Goal: Task Accomplishment & Management: Use online tool/utility

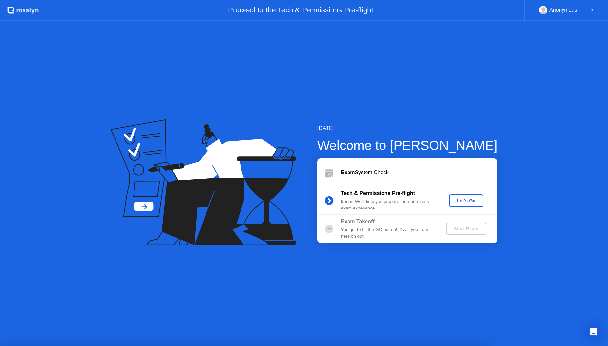
click at [473, 204] on button "Let's Go" at bounding box center [466, 200] width 34 height 12
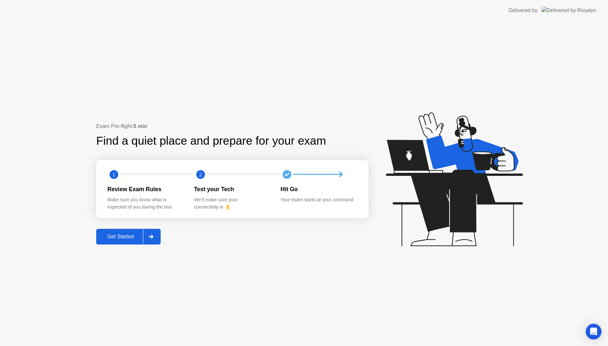
click at [120, 234] on div "Get Started" at bounding box center [120, 237] width 45 height 6
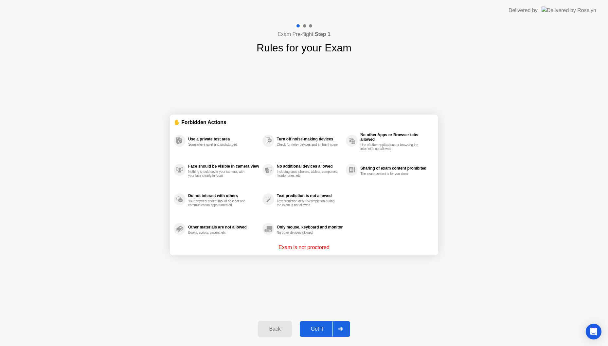
click at [312, 327] on div "Got it" at bounding box center [317, 329] width 31 height 6
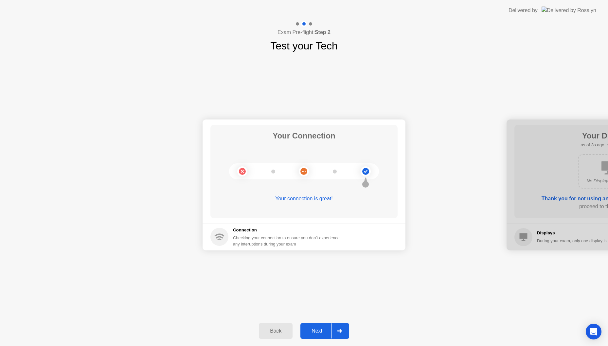
click at [322, 335] on button "Next" at bounding box center [324, 331] width 49 height 16
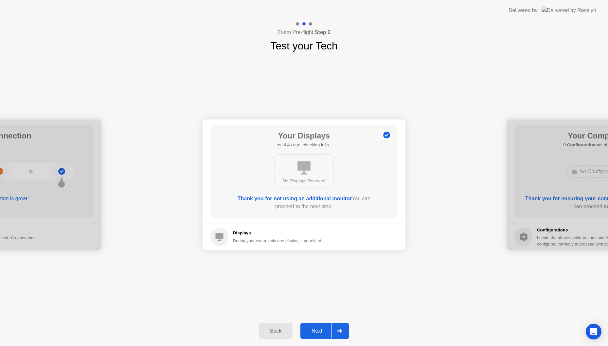
click at [322, 335] on button "Next" at bounding box center [324, 331] width 49 height 16
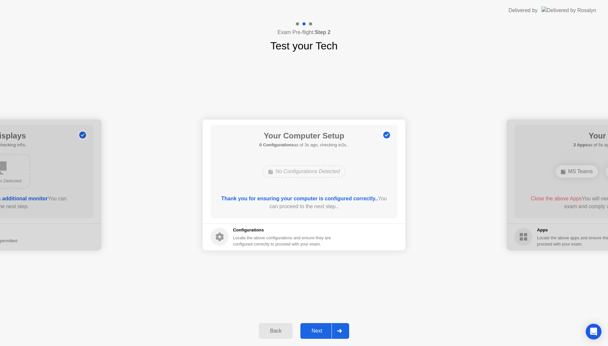
click at [322, 335] on button "Next" at bounding box center [324, 331] width 49 height 16
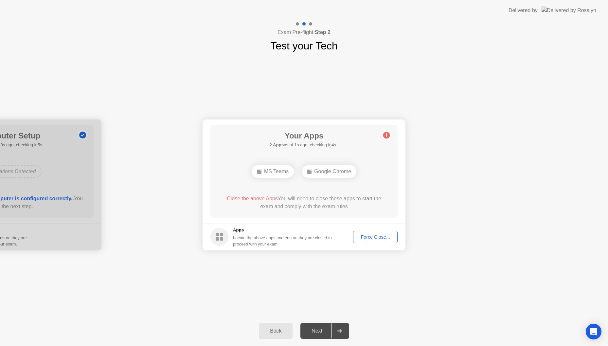
click at [372, 235] on div "Force Close..." at bounding box center [375, 236] width 40 height 5
click at [370, 236] on div "Force Close..." at bounding box center [375, 236] width 40 height 5
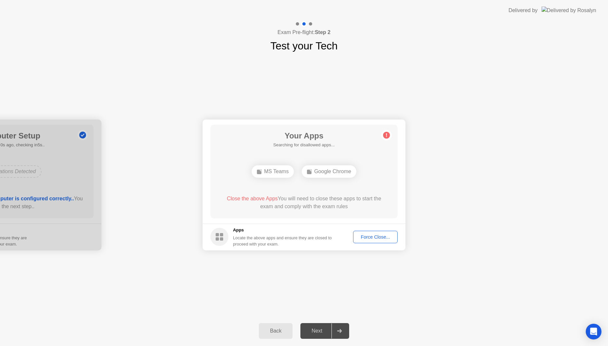
drag, startPoint x: 367, startPoint y: 234, endPoint x: 367, endPoint y: 242, distance: 7.5
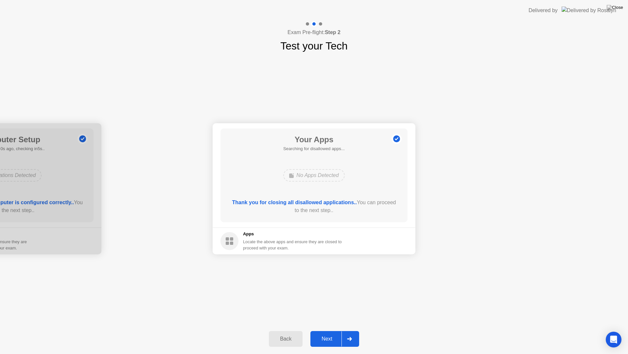
click at [321, 336] on div "Next" at bounding box center [327, 339] width 29 height 6
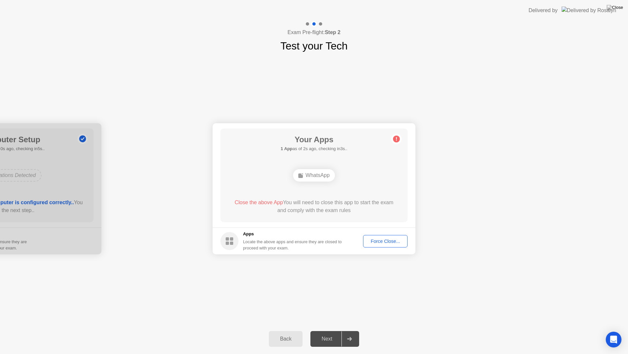
click at [378, 239] on div "Force Close..." at bounding box center [386, 240] width 40 height 5
click at [371, 242] on div "Force Close..." at bounding box center [386, 240] width 40 height 5
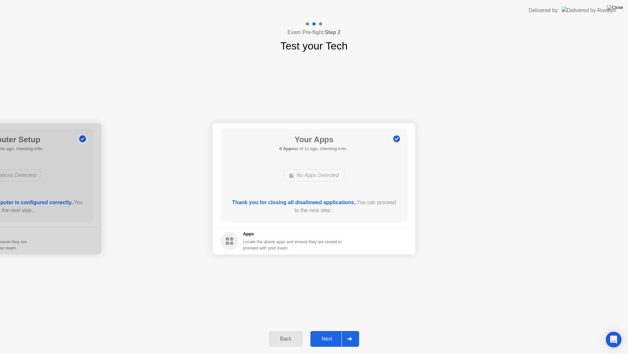
click at [327, 341] on div "Next" at bounding box center [327, 339] width 29 height 6
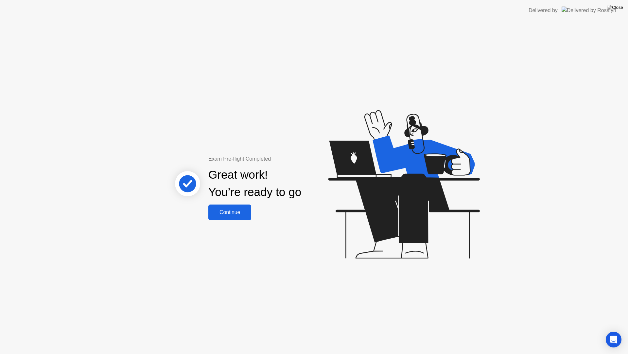
click at [242, 217] on button "Continue" at bounding box center [230, 212] width 43 height 16
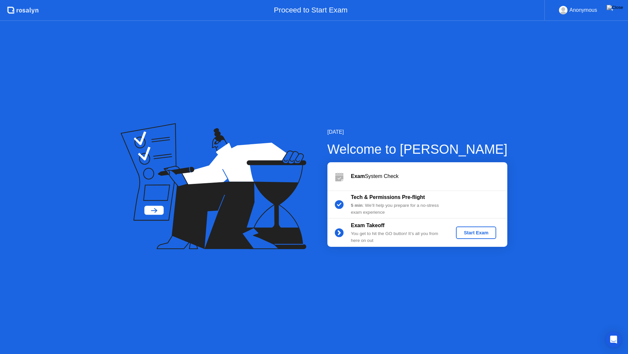
click at [467, 235] on div "Start Exam" at bounding box center [476, 232] width 35 height 5
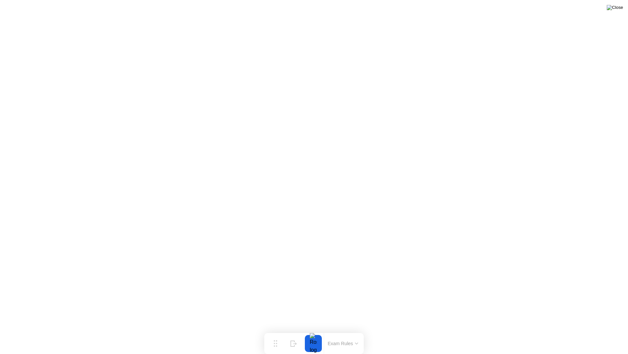
click at [608, 10] on img at bounding box center [615, 7] width 16 height 5
click at [300, 344] on button "Hide" at bounding box center [293, 343] width 17 height 17
click at [608, 346] on div at bounding box center [623, 343] width 14 height 17
click at [608, 345] on div at bounding box center [623, 343] width 14 height 17
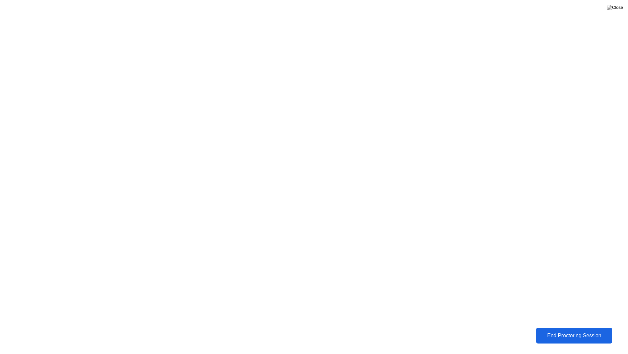
click at [557, 337] on div "End Proctoring Session" at bounding box center [574, 335] width 72 height 6
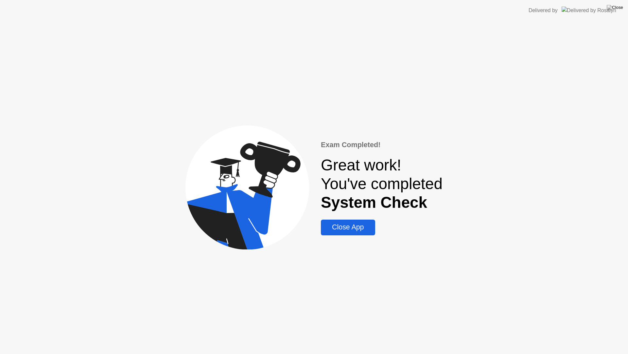
click at [365, 228] on div "Close App" at bounding box center [348, 227] width 50 height 8
